Goal: Information Seeking & Learning: Learn about a topic

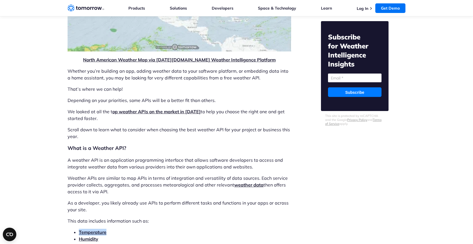
scroll to position [366, 0]
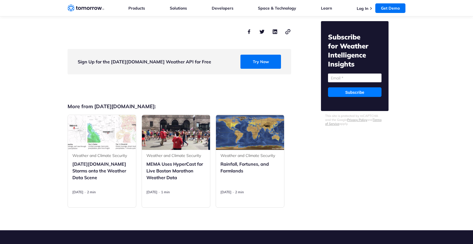
scroll to position [1301, 0]
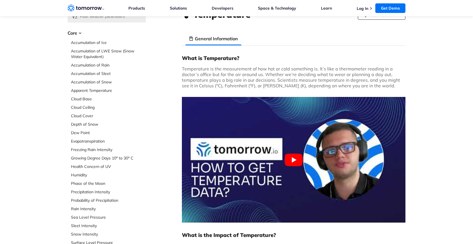
scroll to position [40, 0]
